Goal: Task Accomplishment & Management: Manage account settings

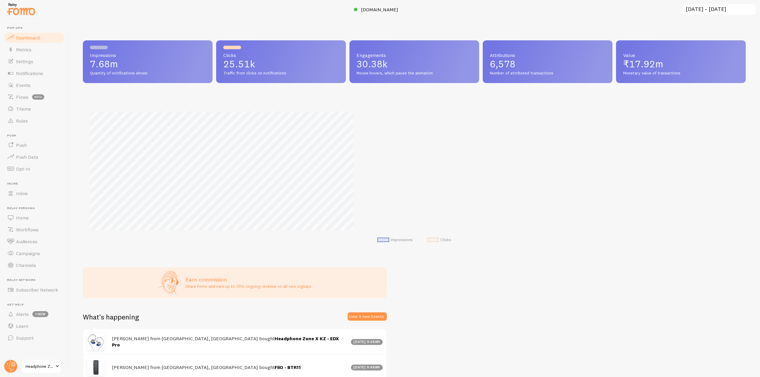
scroll to position [156, 658]
click at [39, 74] on span "Notifications" at bounding box center [29, 73] width 27 height 6
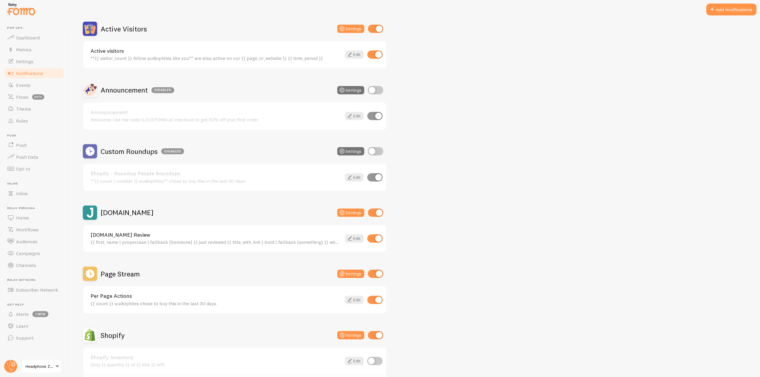
scroll to position [178, 0]
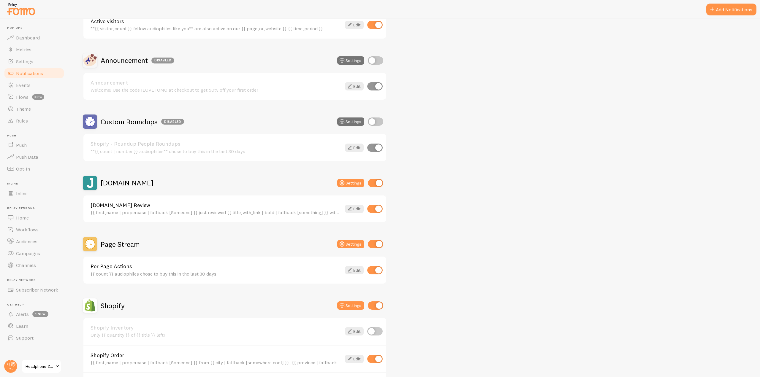
click at [117, 142] on h2 "Page Stream" at bounding box center [120, 244] width 39 height 9
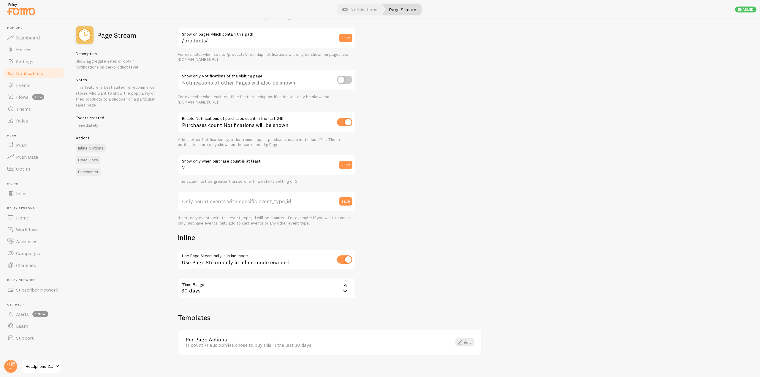
scroll to position [66, 0]
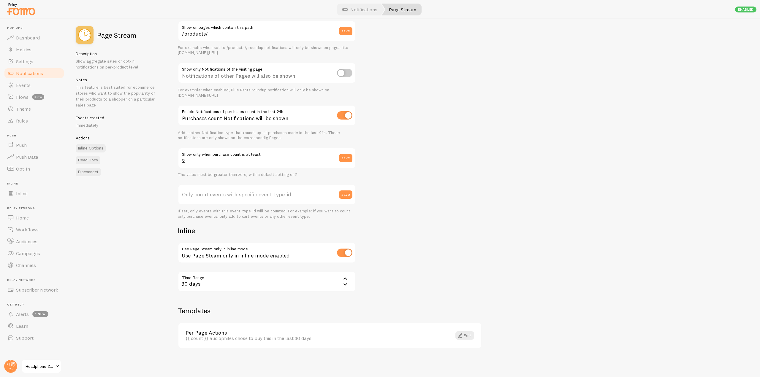
drag, startPoint x: 176, startPoint y: 232, endPoint x: 185, endPoint y: 232, distance: 8.6
click at [154, 142] on div "Settings Connection Connection enabled Disabled Connections won't create new Ev…" at bounding box center [462, 198] width 596 height 358
click at [154, 142] on div "Settings Connection Connection enabled Disabled Connections won't create new Ev…" at bounding box center [267, 129] width 178 height 325
drag, startPoint x: 201, startPoint y: 234, endPoint x: 166, endPoint y: 233, distance: 34.7
click at [154, 142] on div "Settings Connection Connection enabled Disabled Connections won't create new Ev…" at bounding box center [462, 198] width 596 height 358
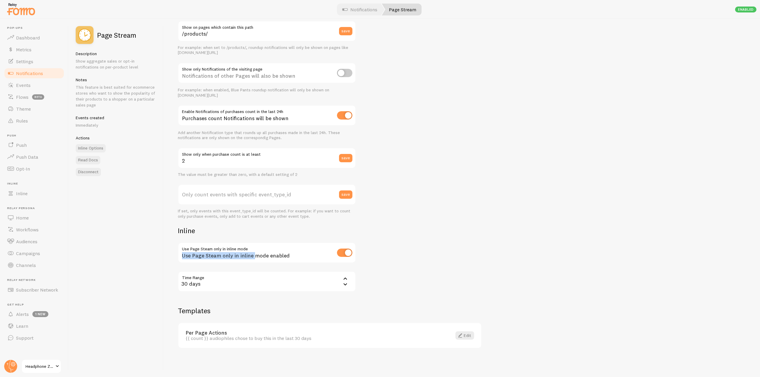
drag, startPoint x: 183, startPoint y: 256, endPoint x: 254, endPoint y: 258, distance: 71.2
click at [154, 142] on div "Use Page Steam only in inline mode enabled" at bounding box center [267, 253] width 178 height 22
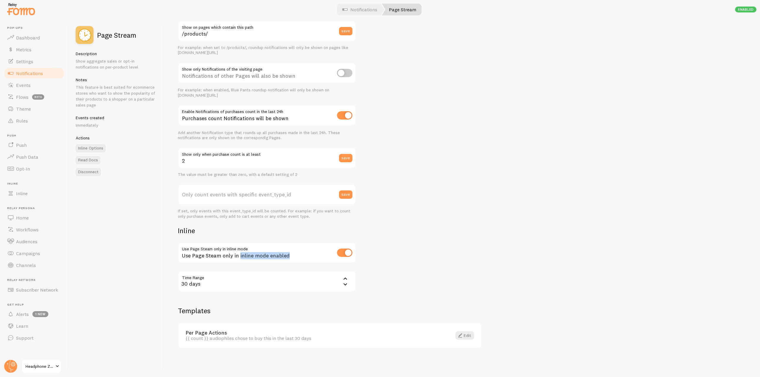
drag, startPoint x: 238, startPoint y: 258, endPoint x: 287, endPoint y: 258, distance: 48.7
click at [154, 142] on div "Use Page Steam only in inline mode enabled" at bounding box center [267, 253] width 178 height 22
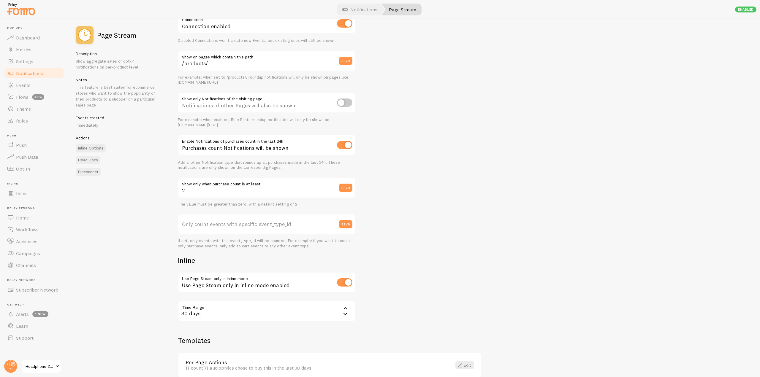
scroll to position [7, 0]
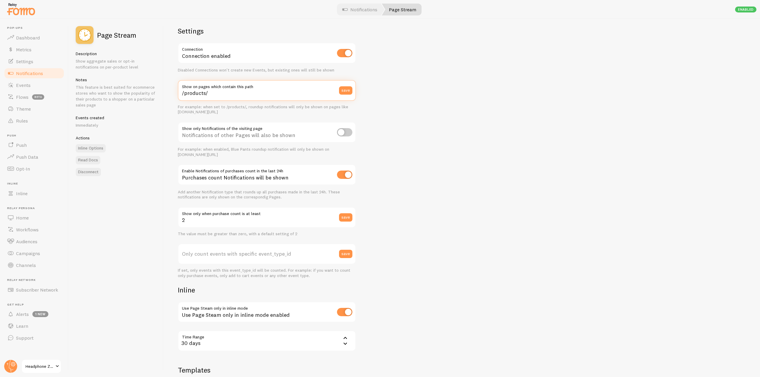
drag, startPoint x: 215, startPoint y: 91, endPoint x: 179, endPoint y: 93, distance: 36.5
click at [154, 93] on input "/products/" at bounding box center [267, 90] width 178 height 21
click at [154, 94] on input "/products/" at bounding box center [267, 90] width 178 height 21
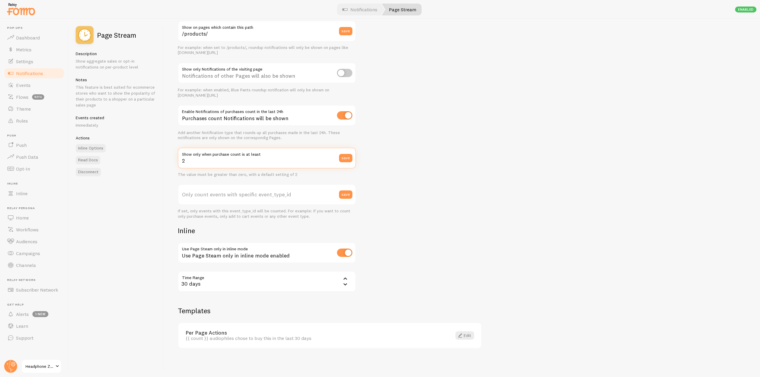
click at [154, 142] on div "Settings Connection Connection enabled Disabled Connections won't create new Ev…" at bounding box center [462, 198] width 596 height 358
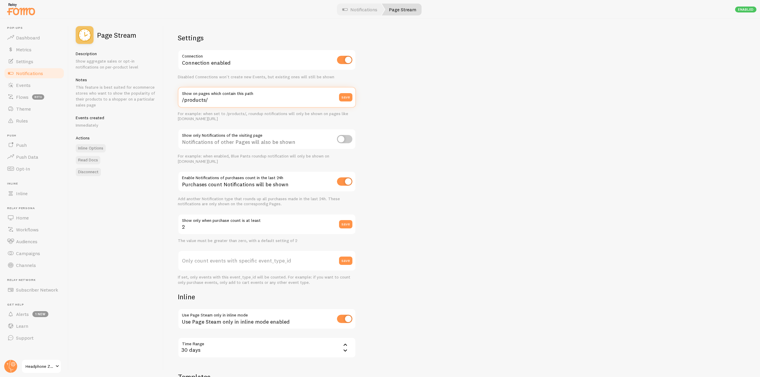
drag, startPoint x: 212, startPoint y: 100, endPoint x: 178, endPoint y: 99, distance: 34.1
click at [154, 99] on input "/products/" at bounding box center [267, 97] width 178 height 21
click at [154, 103] on input "/products/" at bounding box center [267, 97] width 178 height 21
click at [154, 101] on input "/products/" at bounding box center [267, 97] width 178 height 21
drag, startPoint x: 209, startPoint y: 105, endPoint x: 180, endPoint y: 102, distance: 29.2
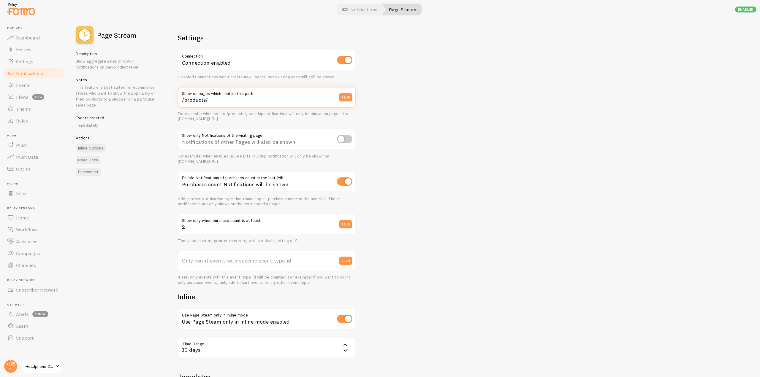
click at [154, 102] on input "/products/" at bounding box center [267, 97] width 178 height 21
drag, startPoint x: 206, startPoint y: 100, endPoint x: 222, endPoint y: 100, distance: 16.0
click at [154, 100] on input "/products/" at bounding box center [267, 97] width 178 height 21
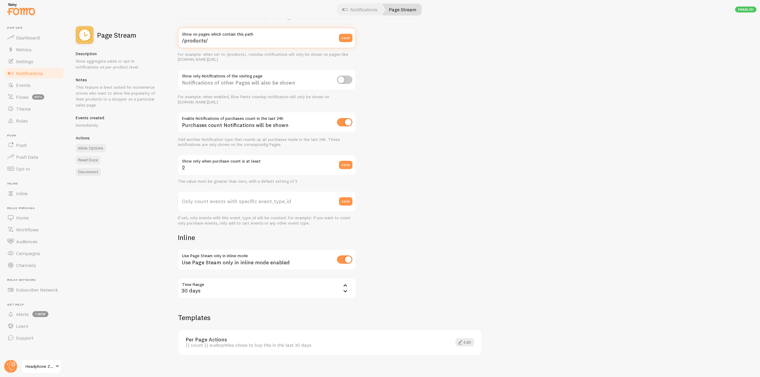
scroll to position [66, 0]
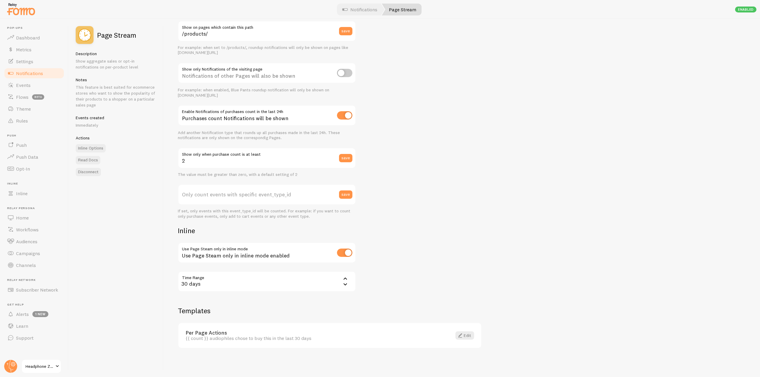
click at [42, 77] on link "Notifications" at bounding box center [34, 73] width 61 height 12
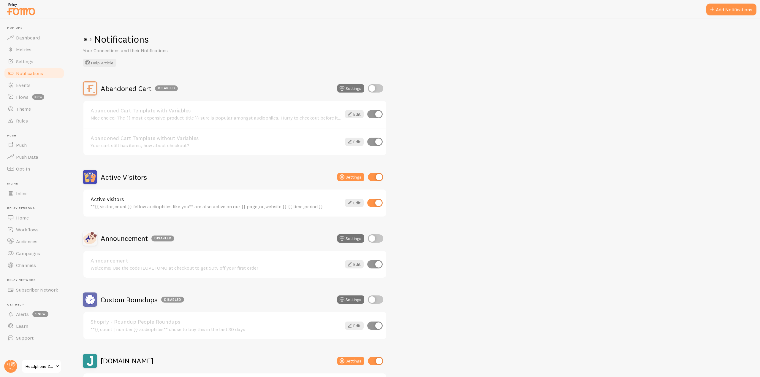
click at [154, 88] on icon at bounding box center [341, 88] width 7 height 7
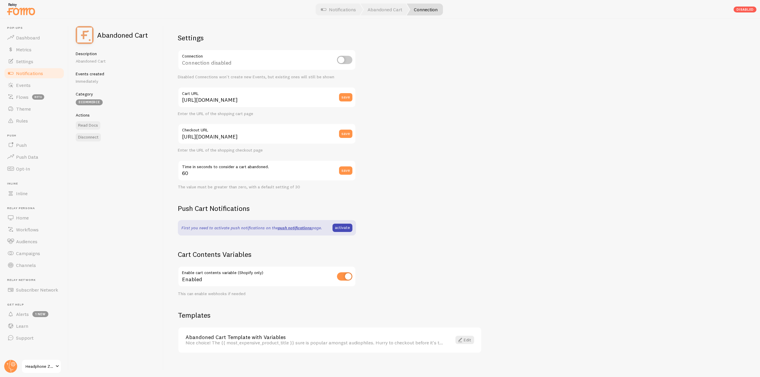
scroll to position [5, 0]
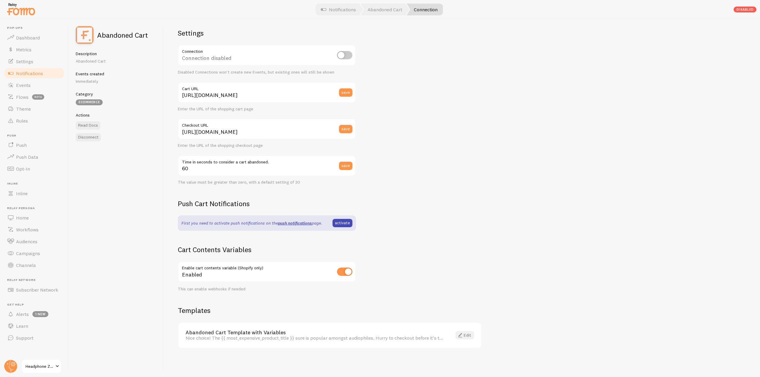
click at [154, 142] on link "Edit" at bounding box center [464, 335] width 19 height 8
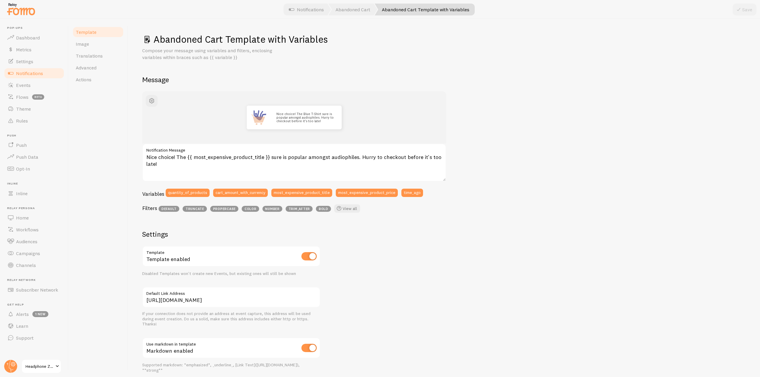
click at [45, 73] on link "Notifications" at bounding box center [34, 73] width 61 height 12
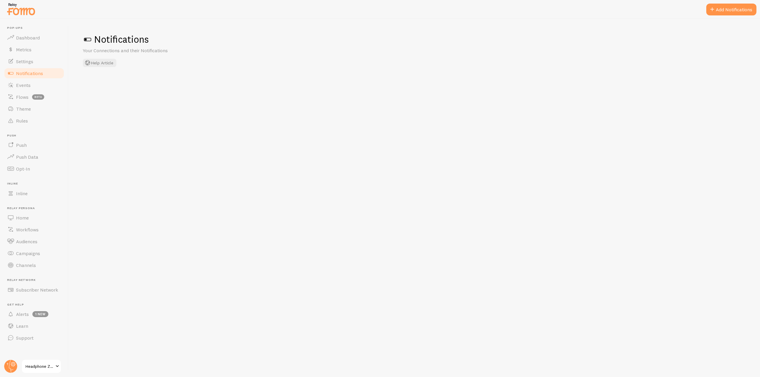
checkbox input "true"
checkbox input "false"
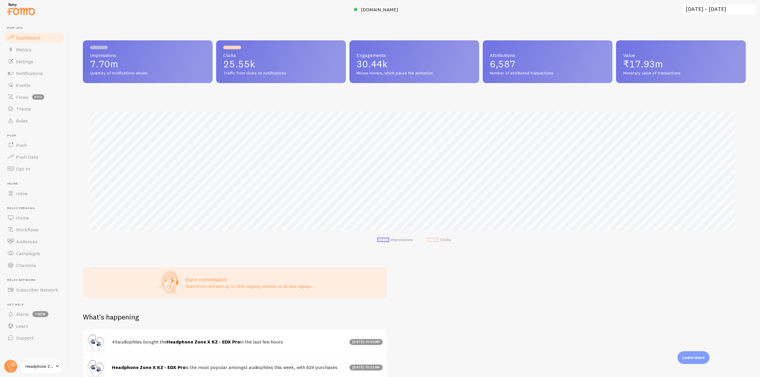
scroll to position [296625, 296123]
click at [39, 74] on span "Notifications" at bounding box center [29, 73] width 27 height 6
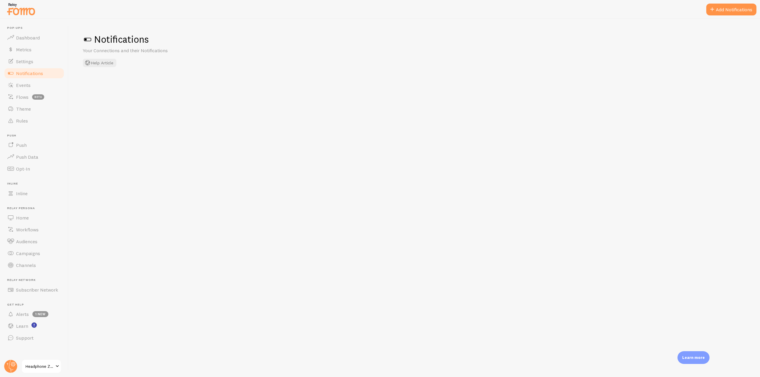
checkbox input "true"
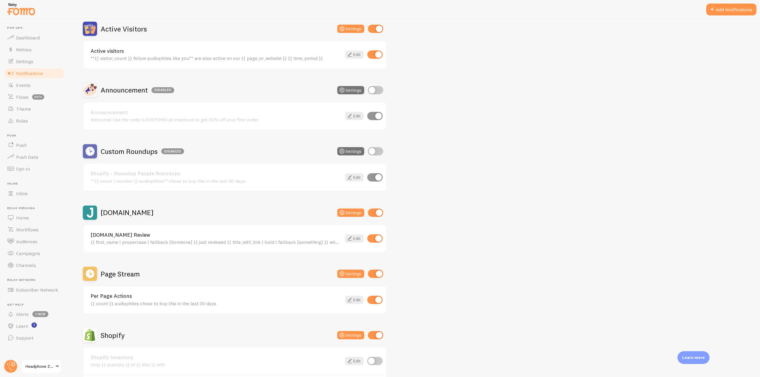
scroll to position [297, 0]
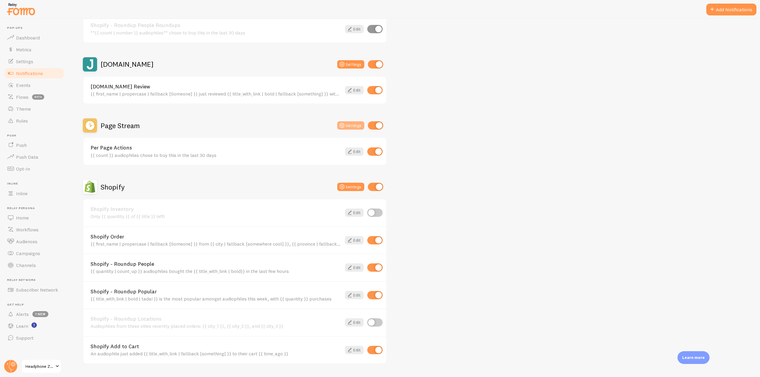
click at [348, 123] on button "Settings" at bounding box center [350, 125] width 27 height 8
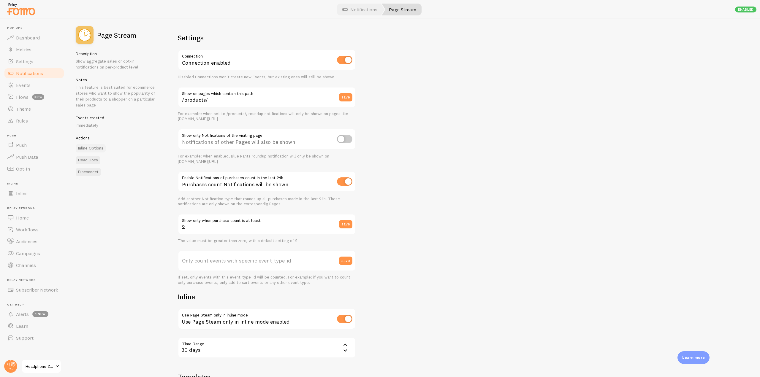
click at [92, 147] on link "Inline Options" at bounding box center [91, 148] width 30 height 8
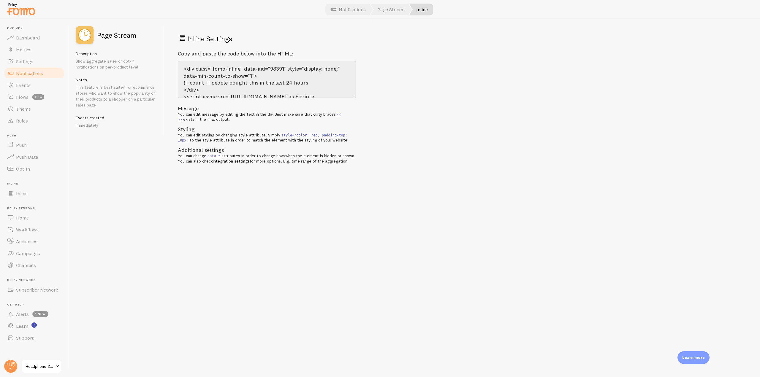
scroll to position [14, 0]
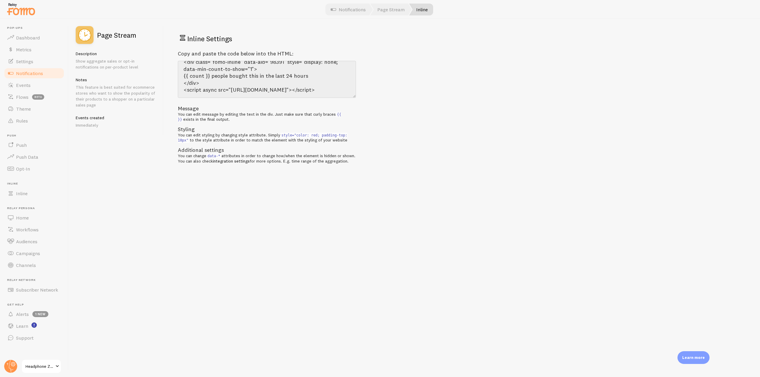
click at [29, 76] on link "Notifications" at bounding box center [34, 73] width 61 height 12
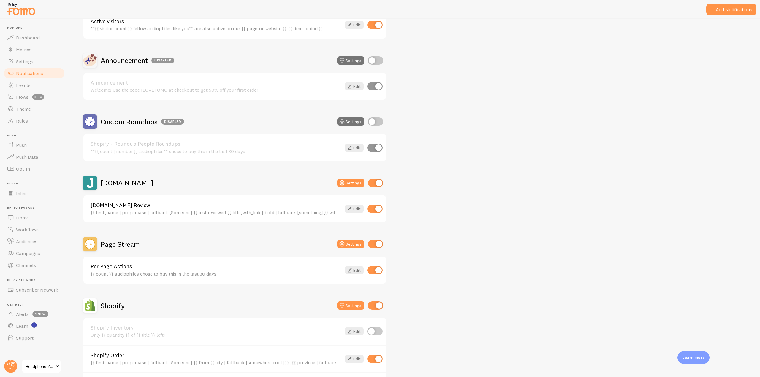
scroll to position [267, 0]
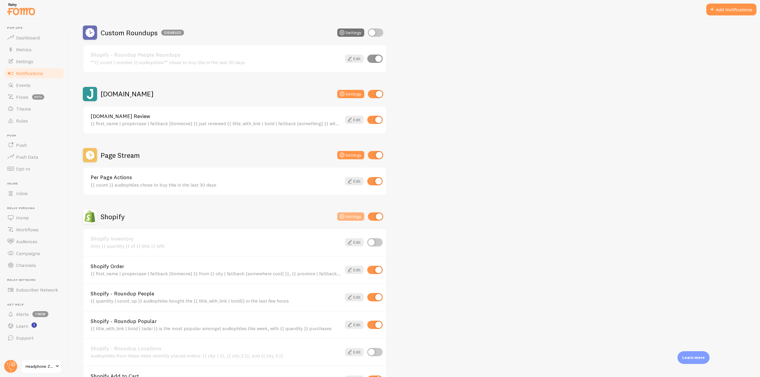
click at [347, 217] on button "Settings" at bounding box center [350, 216] width 27 height 8
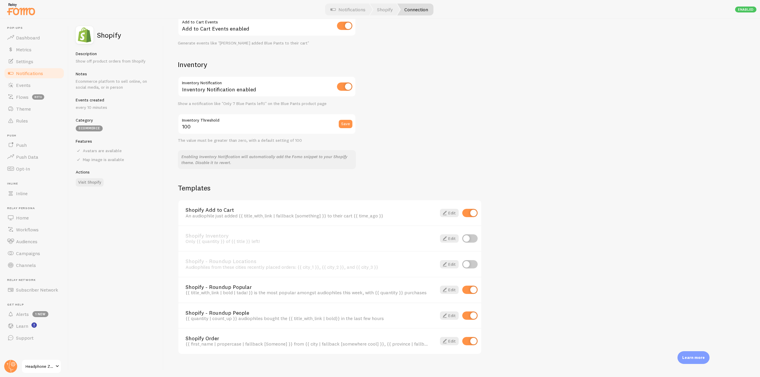
scroll to position [273, 0]
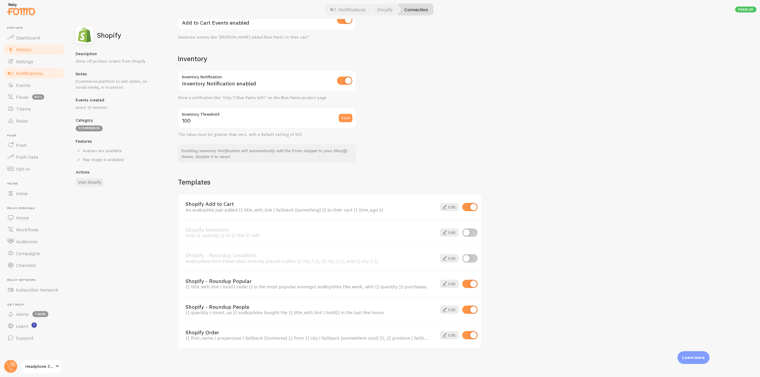
click at [34, 49] on link "Metrics" at bounding box center [34, 50] width 61 height 12
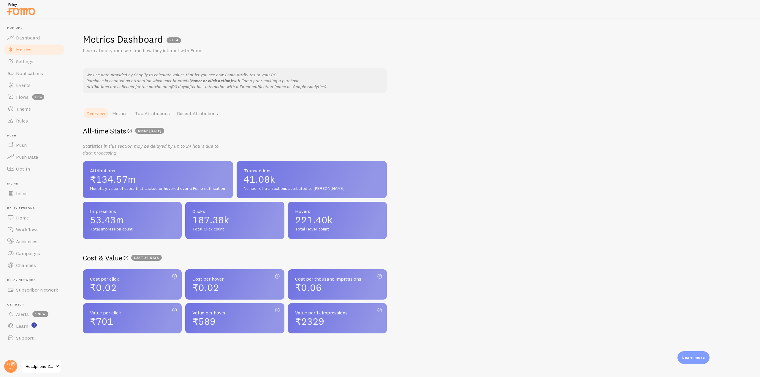
scroll to position [6, 0]
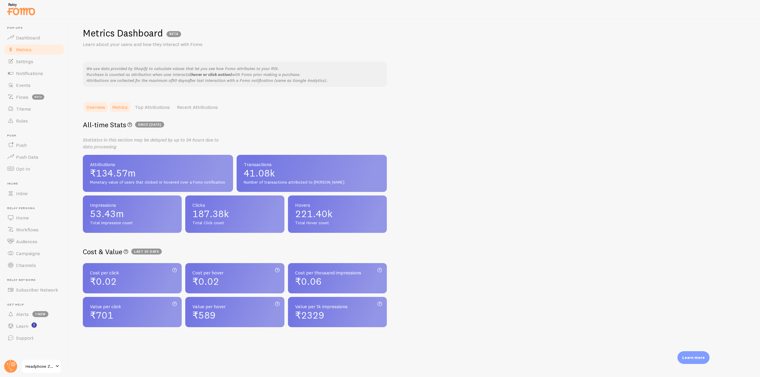
click at [121, 107] on link "Metrics" at bounding box center [120, 107] width 23 height 12
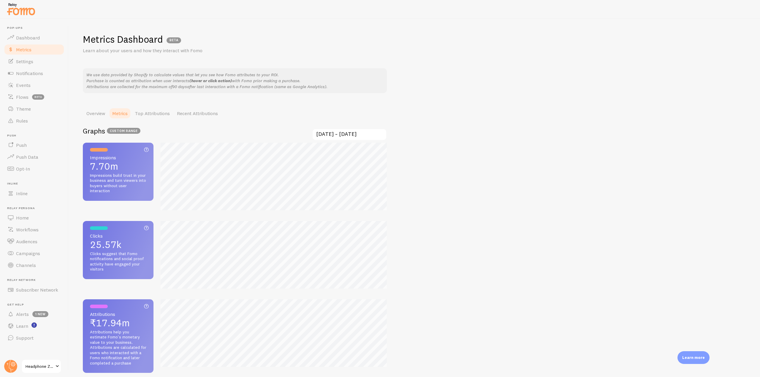
scroll to position [30, 0]
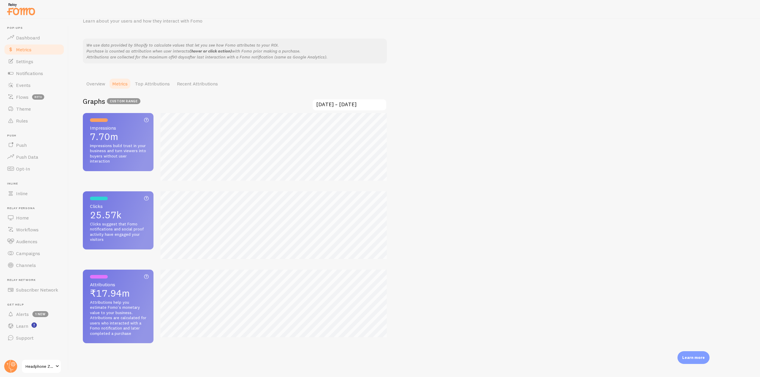
click at [359, 107] on input "[DATE] ~ [DATE]" at bounding box center [349, 105] width 75 height 12
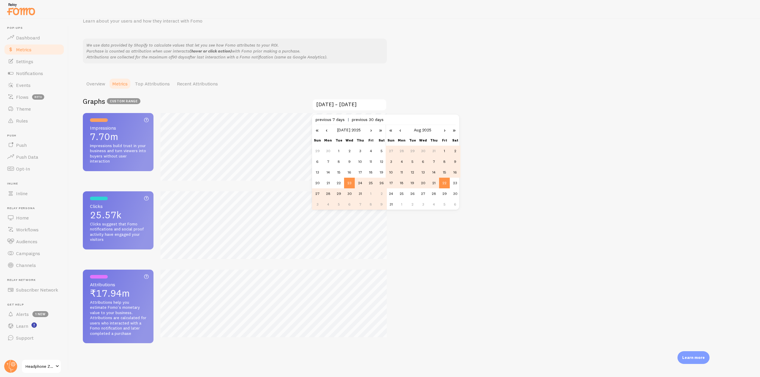
click at [443, 184] on td "22" at bounding box center [444, 183] width 11 height 11
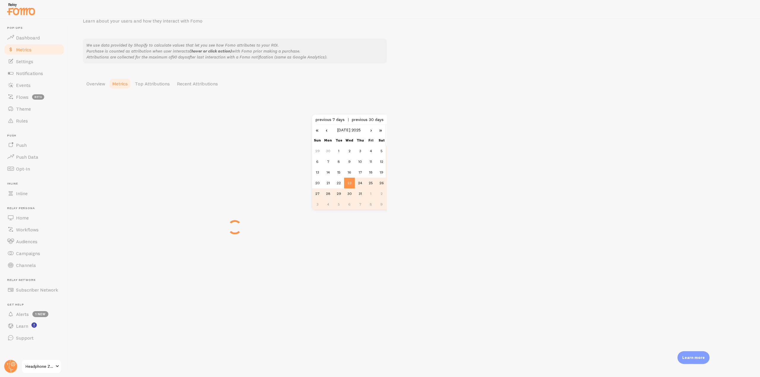
scroll to position [0, 0]
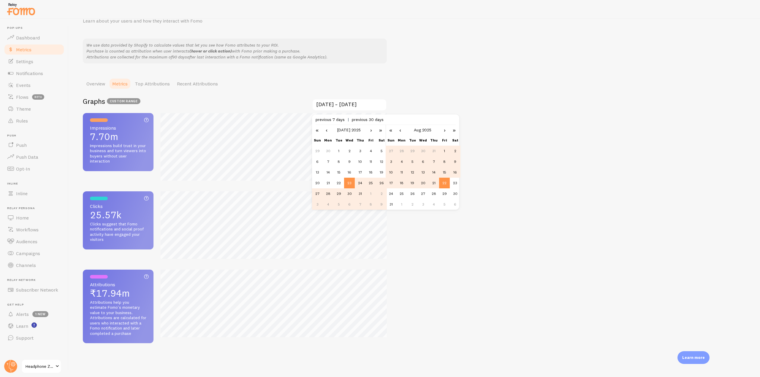
click at [372, 131] on link "›" at bounding box center [371, 130] width 9 height 10
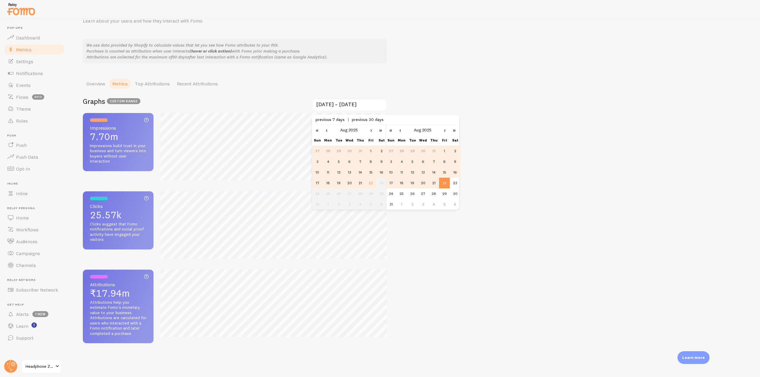
click at [370, 172] on td "15" at bounding box center [370, 172] width 11 height 11
type input "2025-08-15 ~ 2025-08-22"
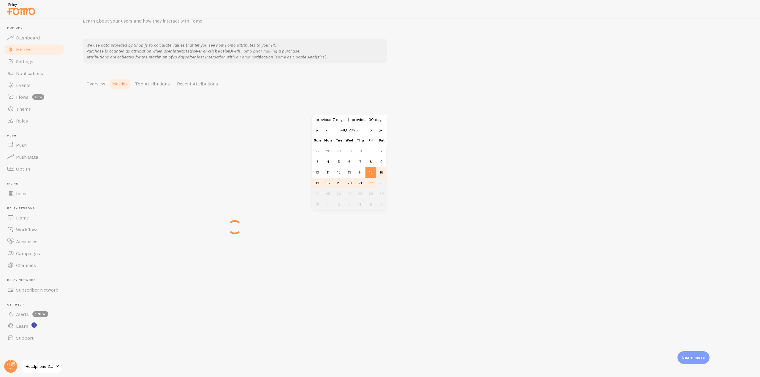
scroll to position [377, 760]
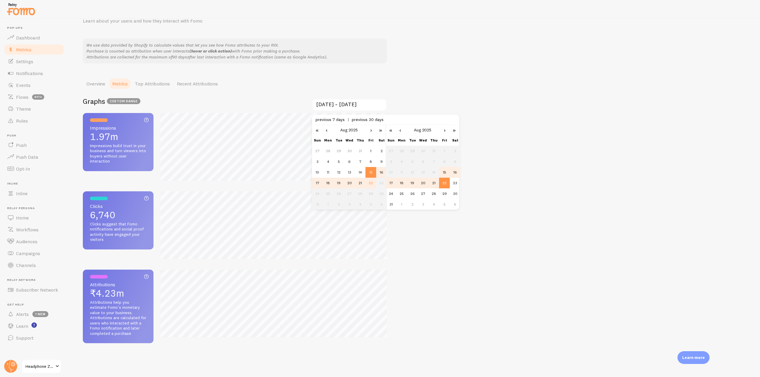
click at [480, 246] on div "Metrics Dashboard BETA Learn about your users and how they interact with Fomo W…" at bounding box center [414, 198] width 691 height 358
